Goal: Information Seeking & Learning: Learn about a topic

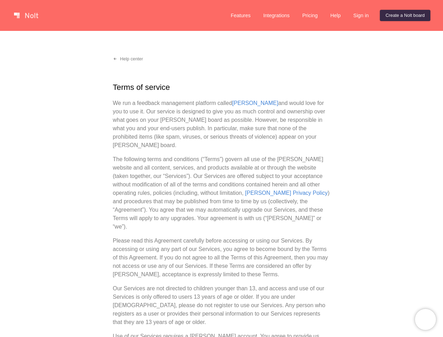
click at [221, 168] on p "The following terms and conditions (“Terms”) govern all use of the [PERSON_NAME…" at bounding box center [222, 193] width 218 height 76
click at [26, 15] on link at bounding box center [26, 15] width 30 height 11
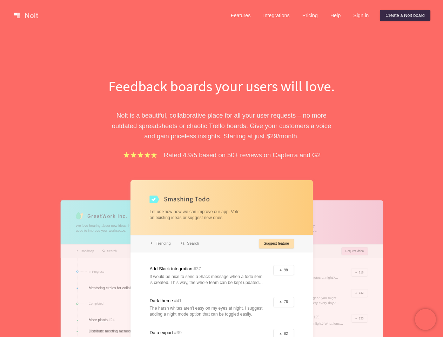
click at [276, 15] on link "Integrations" at bounding box center [277, 15] width 38 height 11
